Goal: Find specific page/section: Find specific page/section

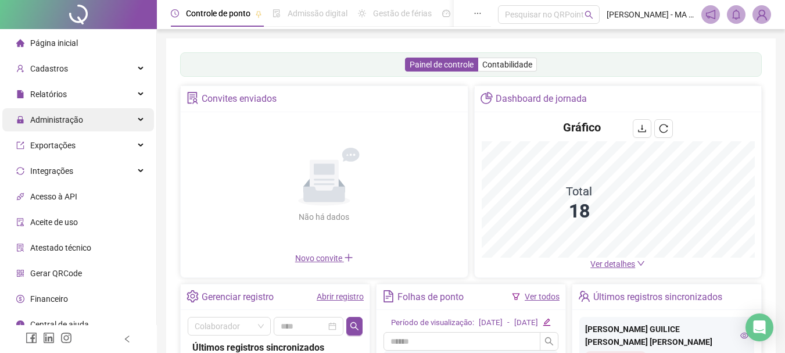
click at [58, 131] on span "Administração" at bounding box center [49, 119] width 67 height 23
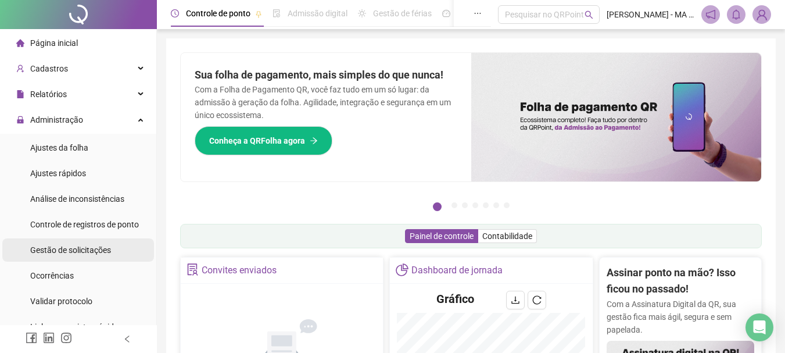
click at [73, 253] on span "Gestão de solicitações" at bounding box center [70, 249] width 81 height 9
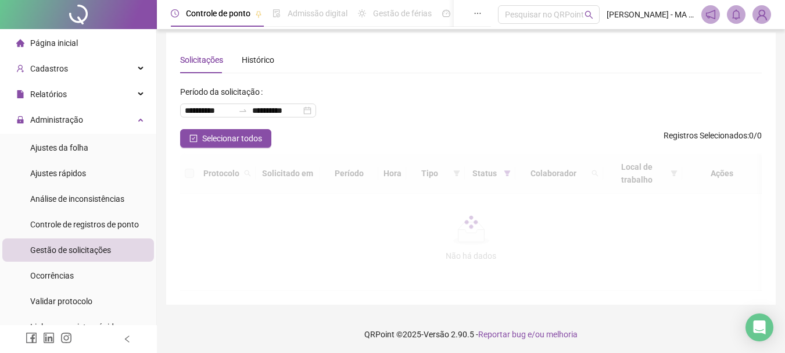
scroll to position [8, 0]
